Goal: Register for event/course

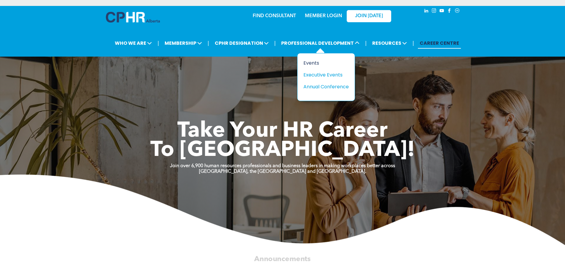
click at [314, 62] on div "Events" at bounding box center [324, 62] width 41 height 7
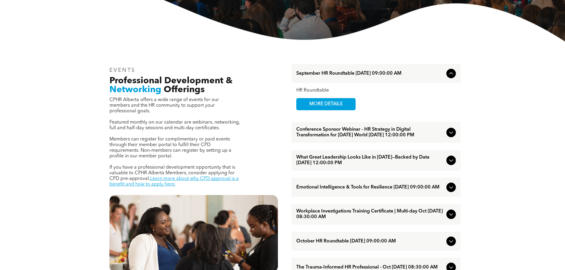
scroll to position [178, 0]
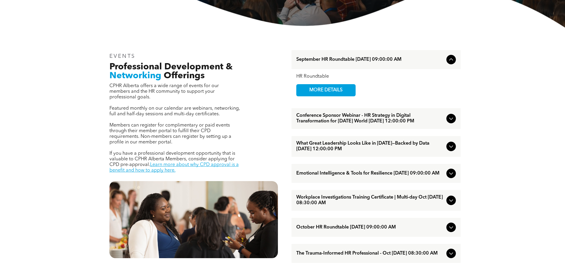
click at [449, 120] on icon at bounding box center [451, 118] width 7 height 7
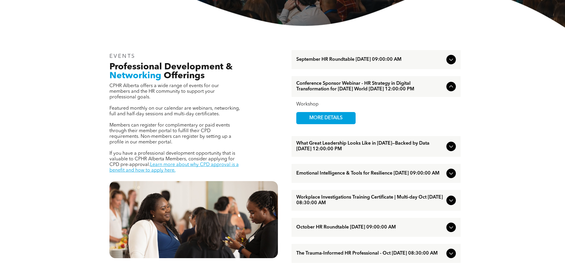
scroll to position [208, 0]
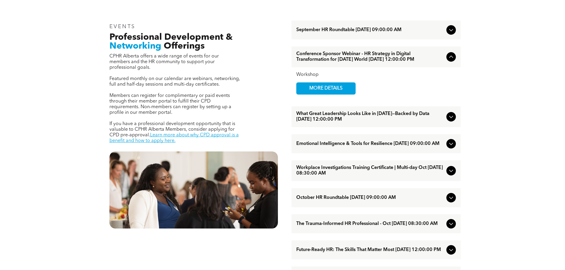
click at [452, 118] on icon at bounding box center [451, 117] width 4 height 2
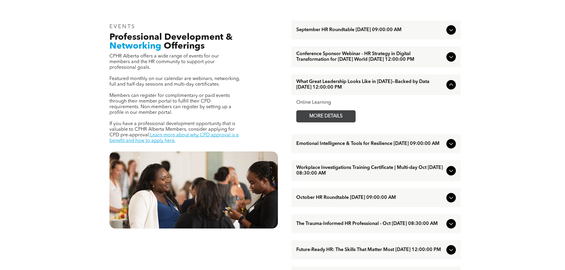
click at [331, 121] on span "MORE DETAILS" at bounding box center [326, 117] width 47 height 12
click at [333, 122] on span "MORE DETAILS" at bounding box center [326, 117] width 47 height 12
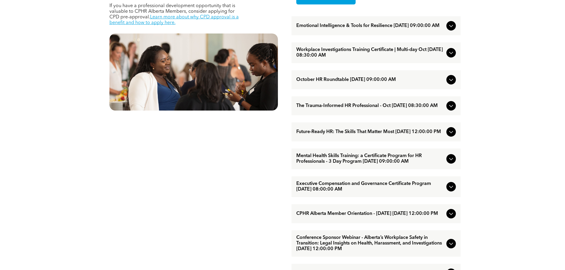
scroll to position [326, 0]
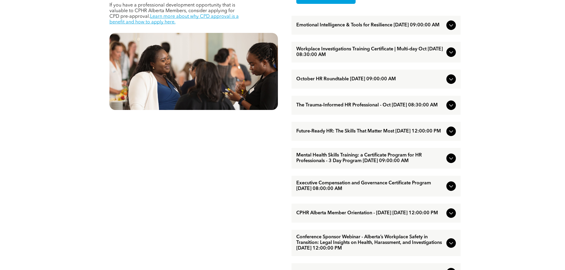
click at [347, 134] on span "Future-Ready HR: The Skills That Matter Most [DATE] 12:00:00 PM" at bounding box center [370, 132] width 148 height 6
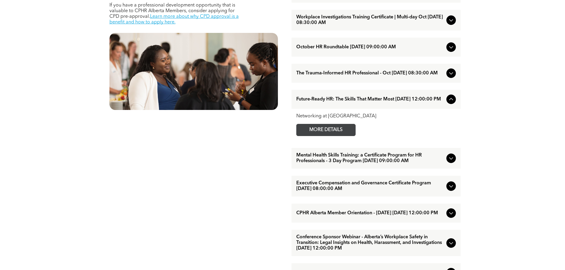
click at [316, 136] on span "MORE DETAILS" at bounding box center [326, 130] width 47 height 12
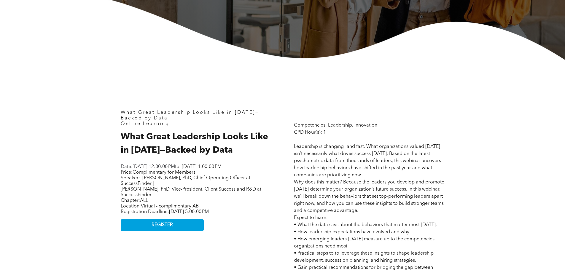
scroll to position [208, 0]
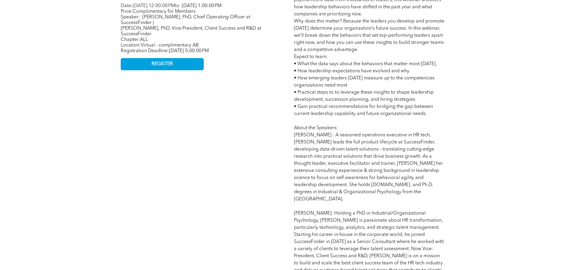
scroll to position [386, 0]
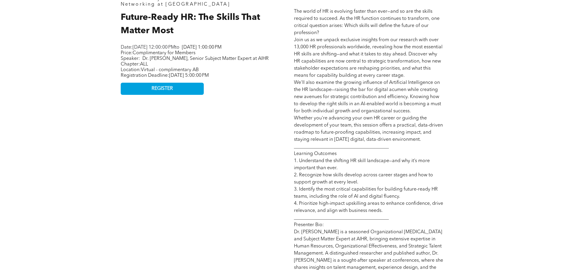
scroll to position [326, 0]
